Goal: Transaction & Acquisition: Download file/media

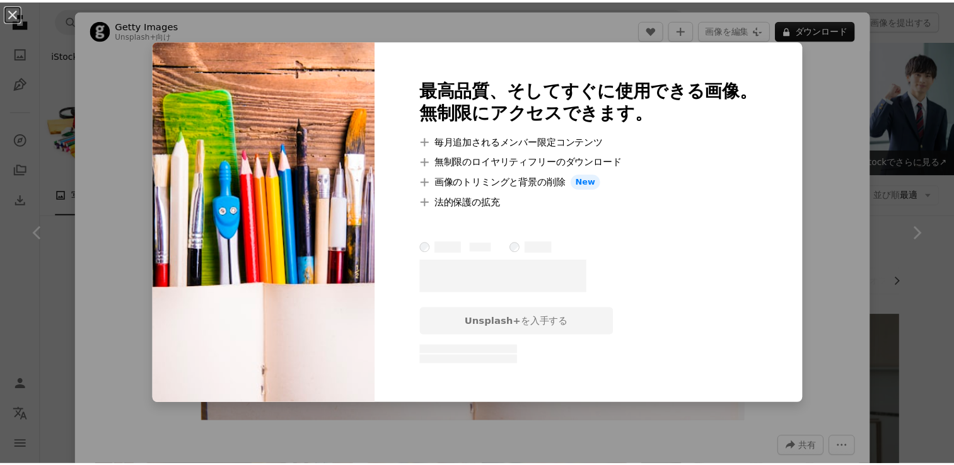
scroll to position [126, 0]
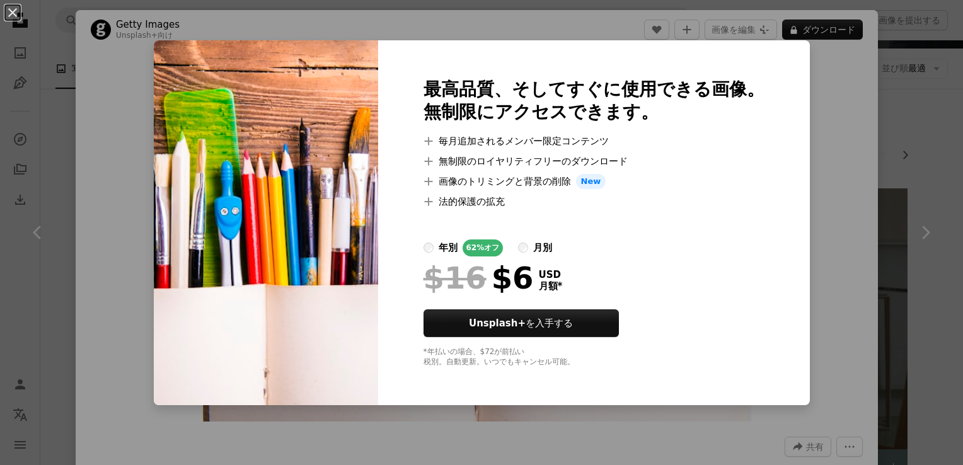
click at [827, 168] on div "An X shape 最高品質、そしてすぐに使用できる画像。 無制限にアクセスできます。 A plus sign 毎月追加されるメンバー限定コンテンツ A p…" at bounding box center [481, 232] width 963 height 465
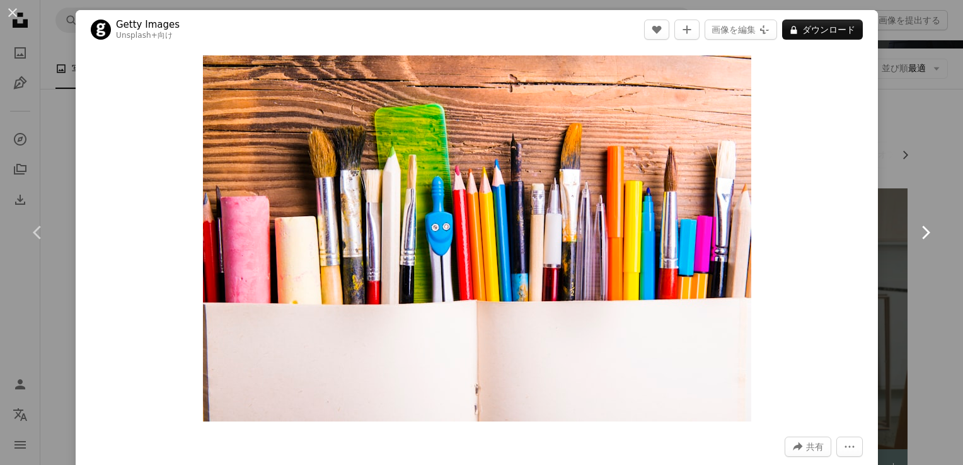
click at [896, 185] on link "Chevron right" at bounding box center [926, 232] width 76 height 121
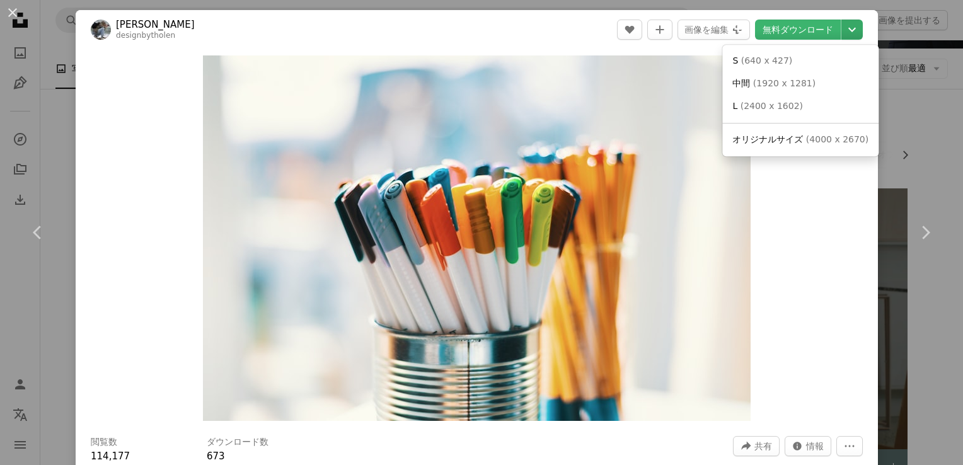
click at [847, 37] on icon "Chevron down" at bounding box center [852, 29] width 20 height 15
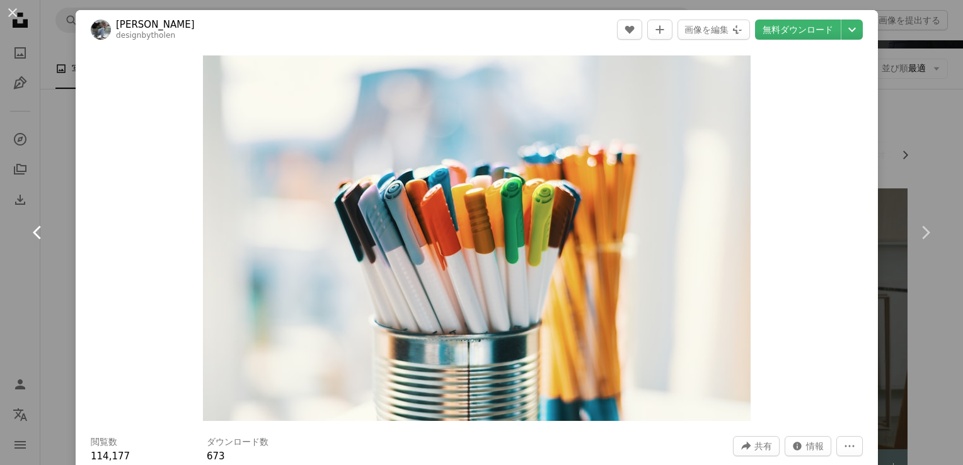
click at [58, 200] on link "Chevron left" at bounding box center [38, 232] width 76 height 121
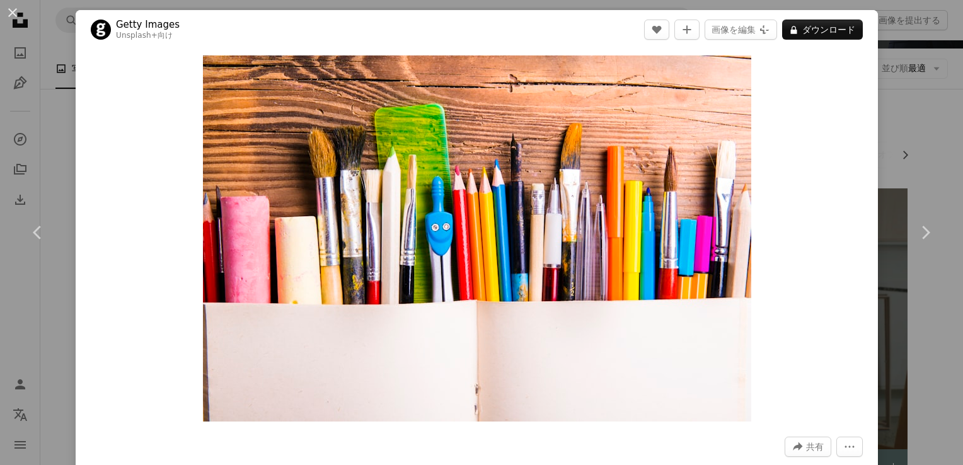
click at [50, 149] on div "An X shape Chevron left Chevron right Getty Images Unsplash+ 向け A heart A plus …" at bounding box center [481, 232] width 963 height 465
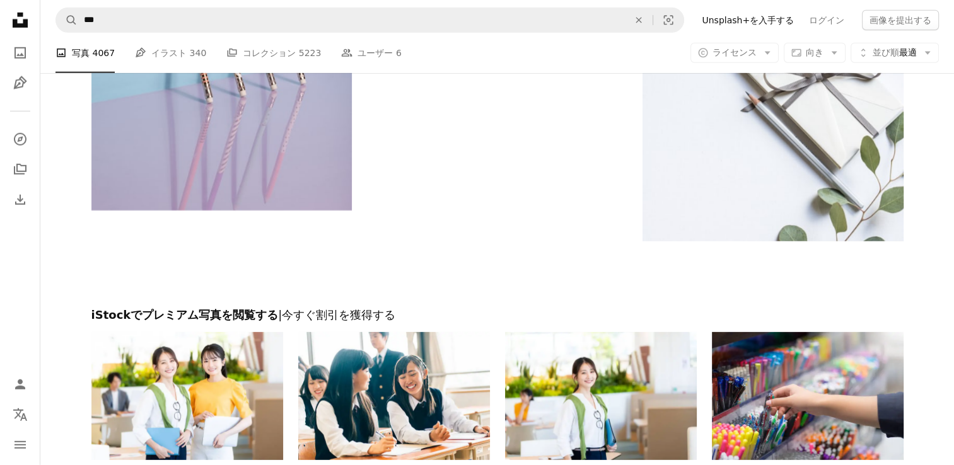
scroll to position [4035, 0]
